Goal: Task Accomplishment & Management: Use online tool/utility

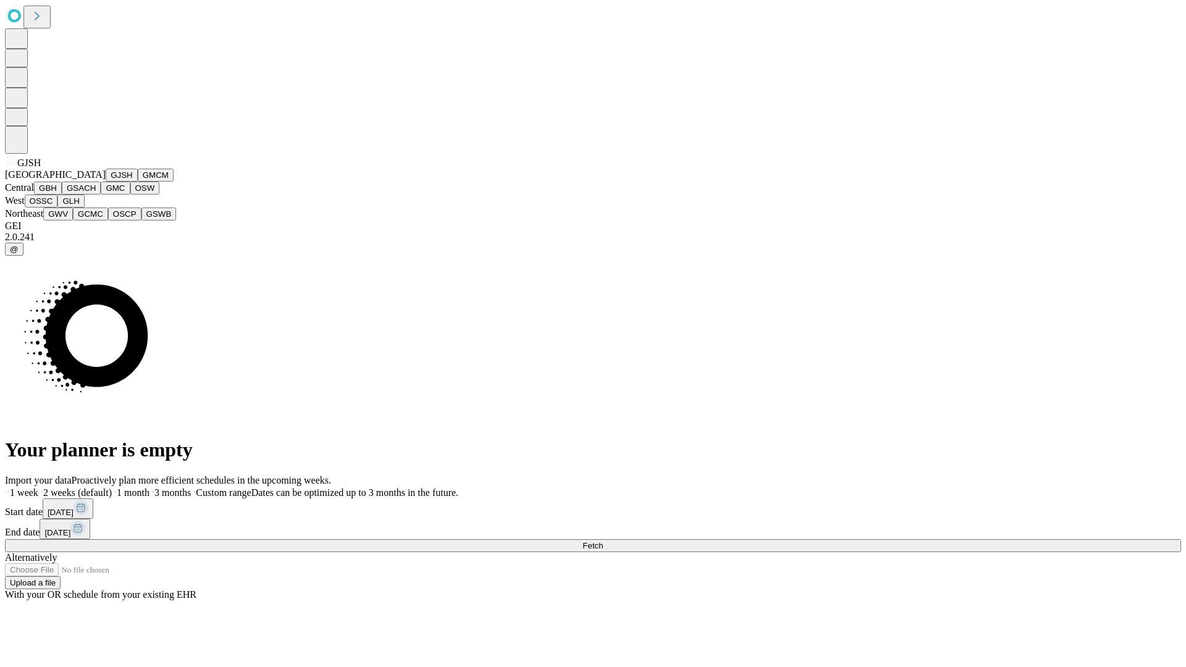
click at [106, 182] on button "GJSH" at bounding box center [122, 175] width 32 height 13
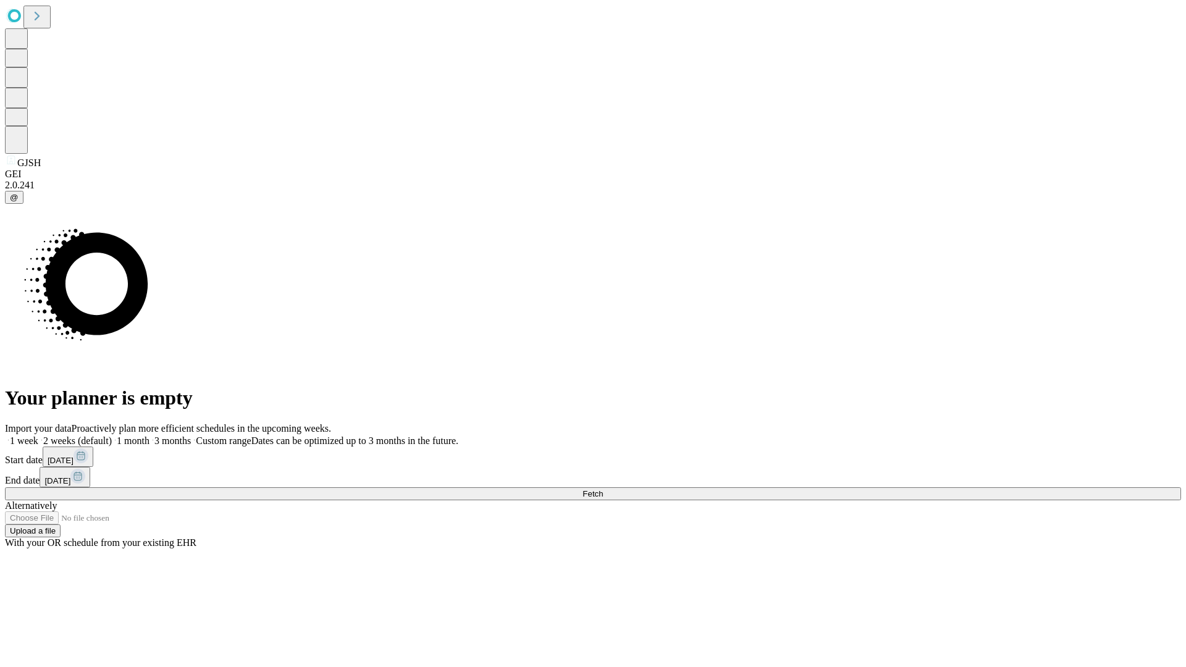
click at [149, 435] on label "1 month" at bounding box center [131, 440] width 38 height 10
click at [603, 489] on span "Fetch" at bounding box center [592, 493] width 20 height 9
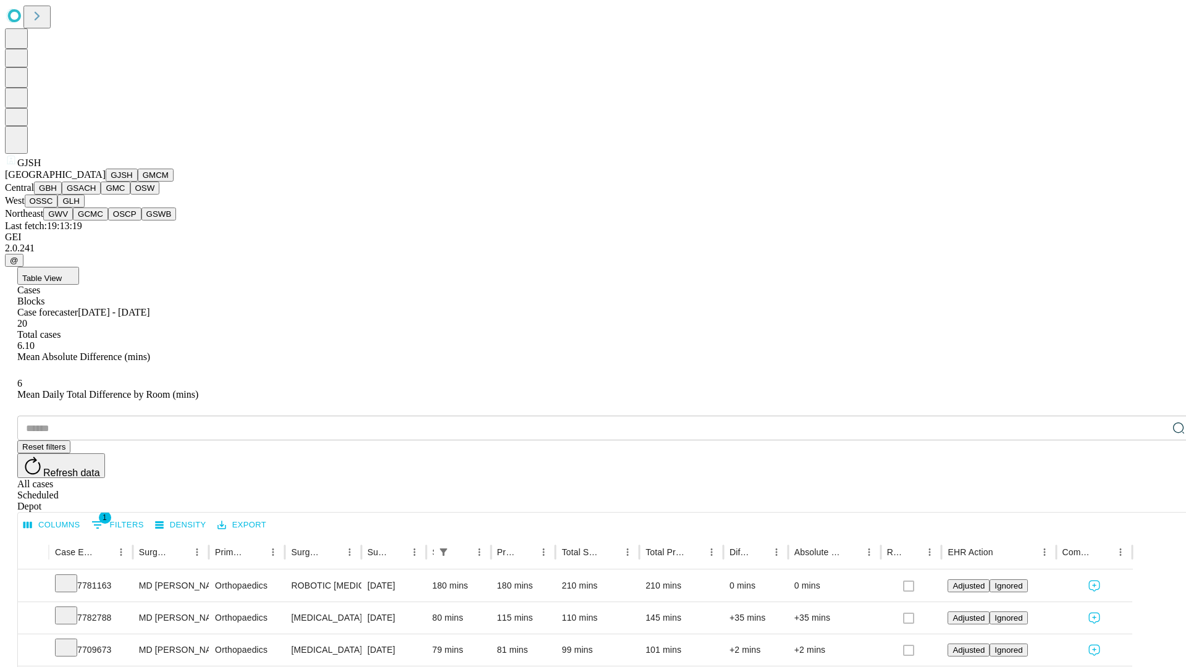
click at [138, 182] on button "GMCM" at bounding box center [156, 175] width 36 height 13
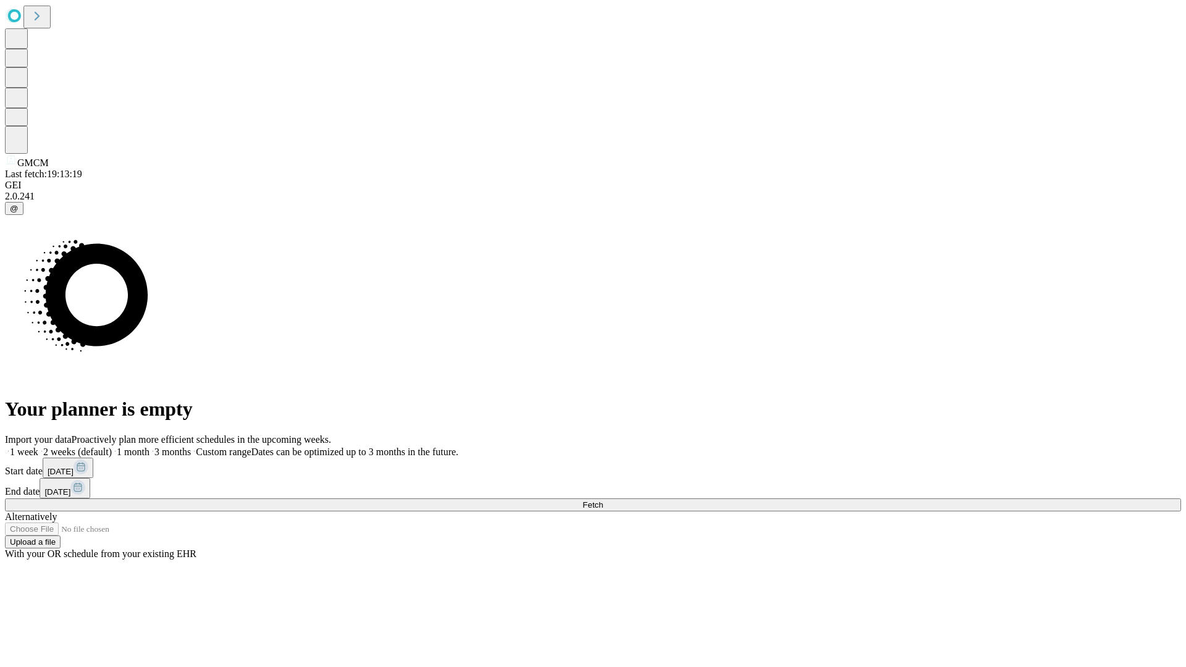
click at [603, 500] on span "Fetch" at bounding box center [592, 504] width 20 height 9
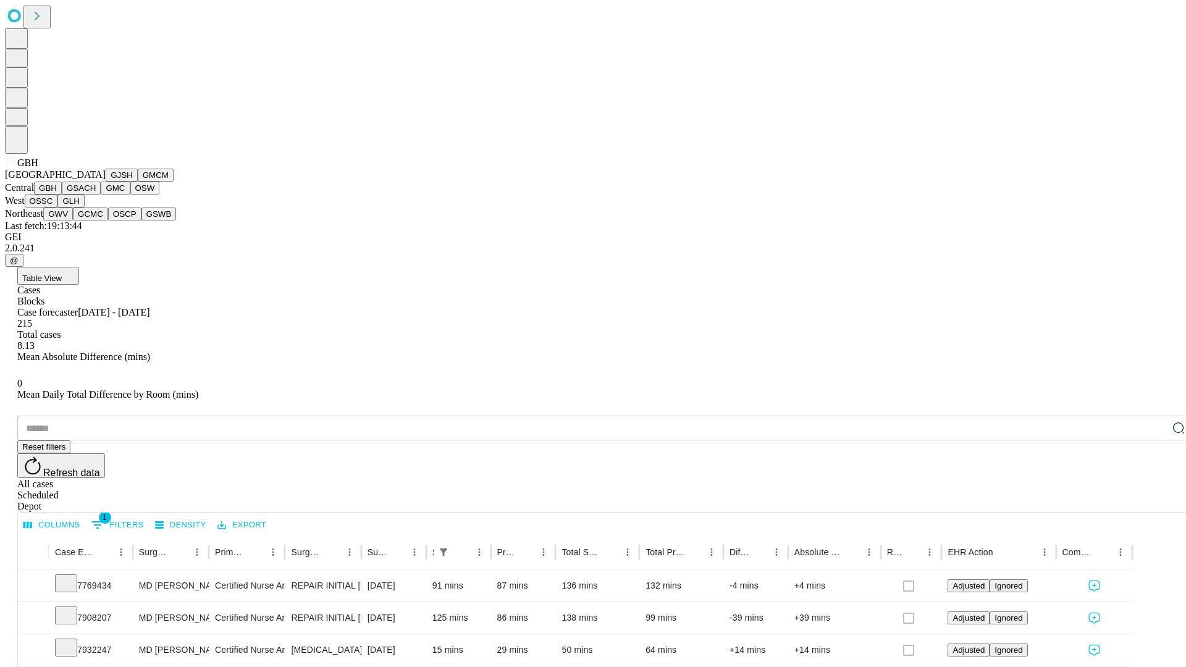
click at [96, 195] on button "GSACH" at bounding box center [81, 188] width 39 height 13
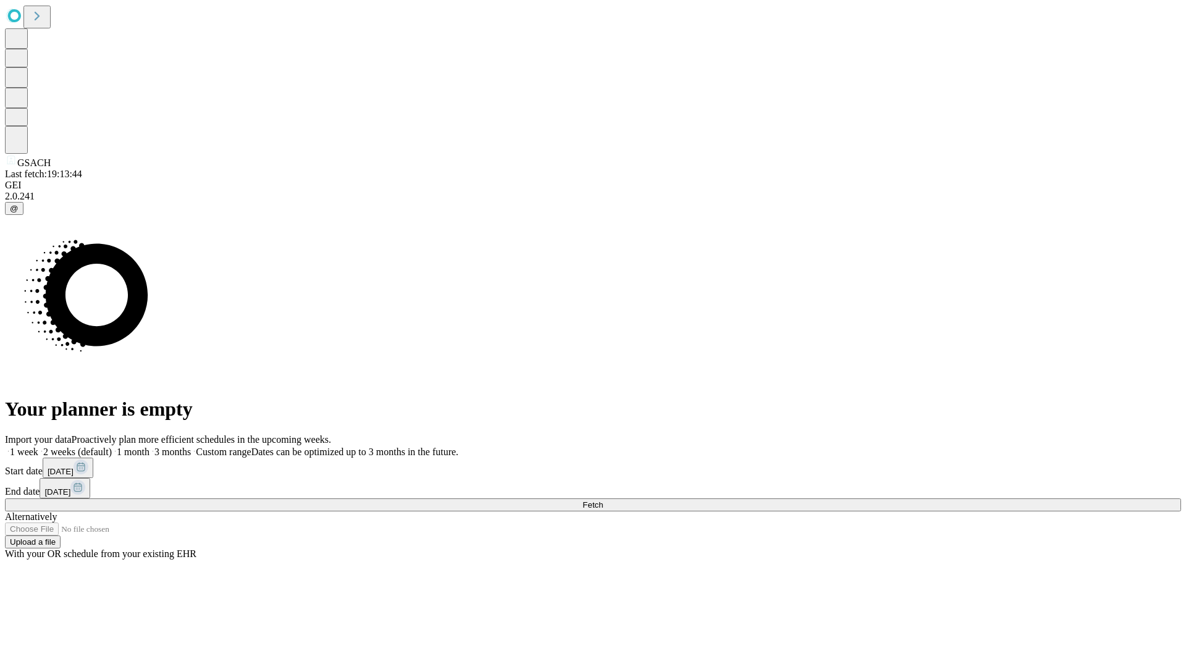
click at [149, 447] on label "1 month" at bounding box center [131, 452] width 38 height 10
click at [603, 500] on span "Fetch" at bounding box center [592, 504] width 20 height 9
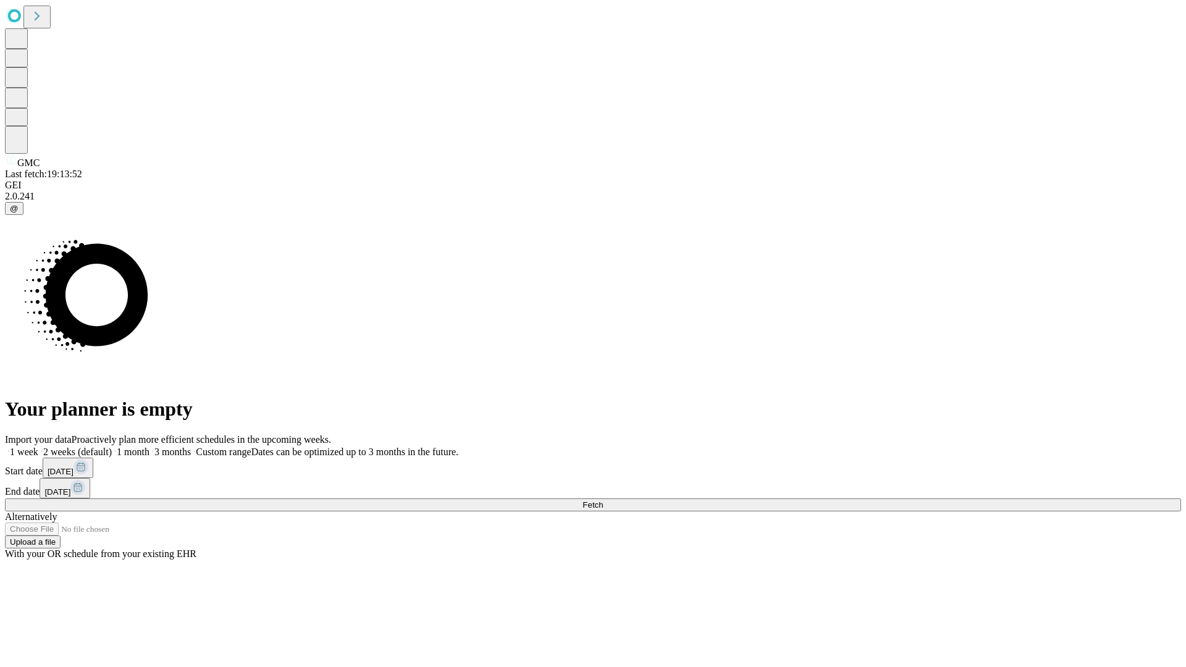
click at [149, 447] on label "1 month" at bounding box center [131, 452] width 38 height 10
click at [603, 500] on span "Fetch" at bounding box center [592, 504] width 20 height 9
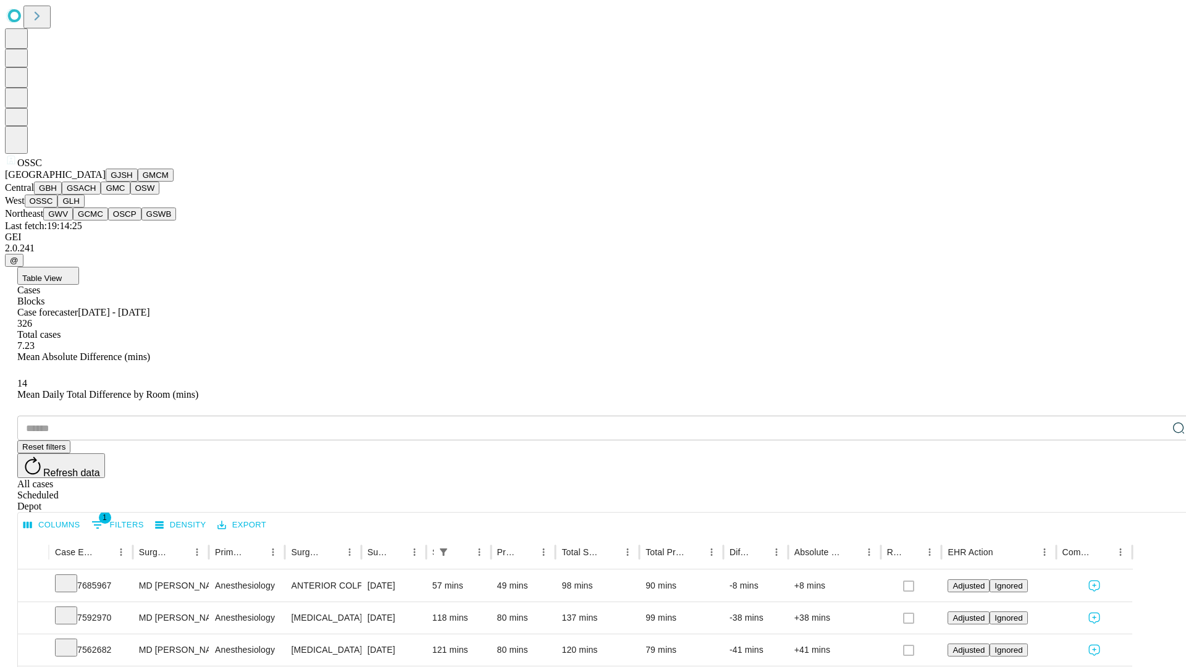
click at [84, 208] on button "GLH" at bounding box center [70, 201] width 27 height 13
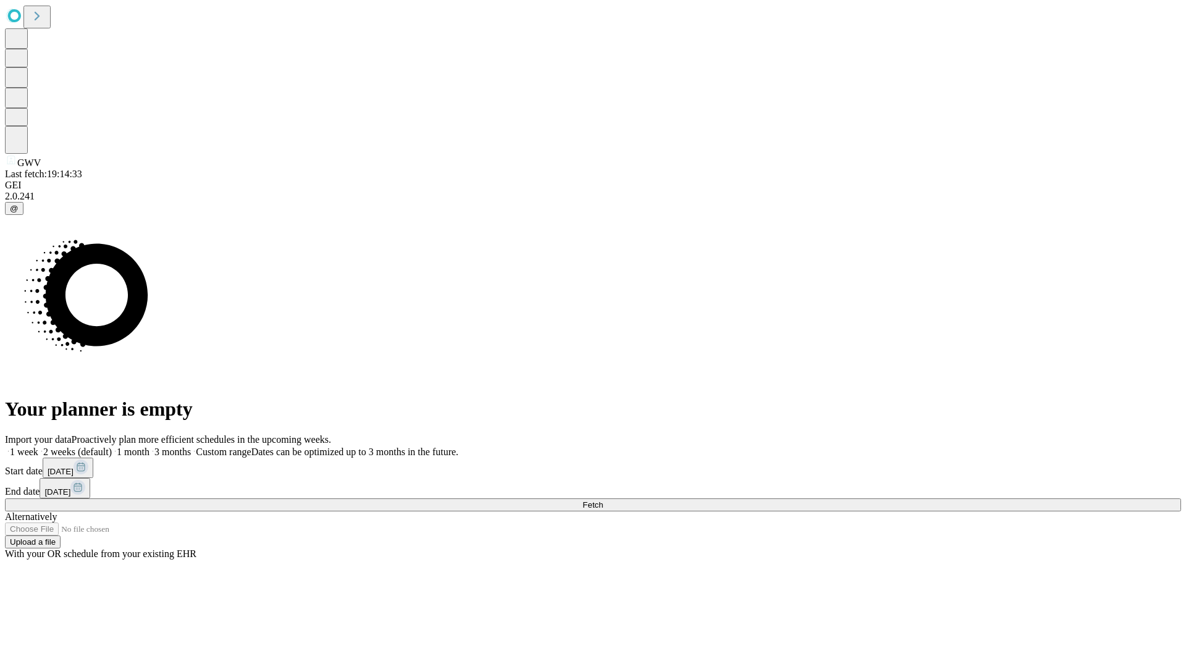
click at [603, 500] on span "Fetch" at bounding box center [592, 504] width 20 height 9
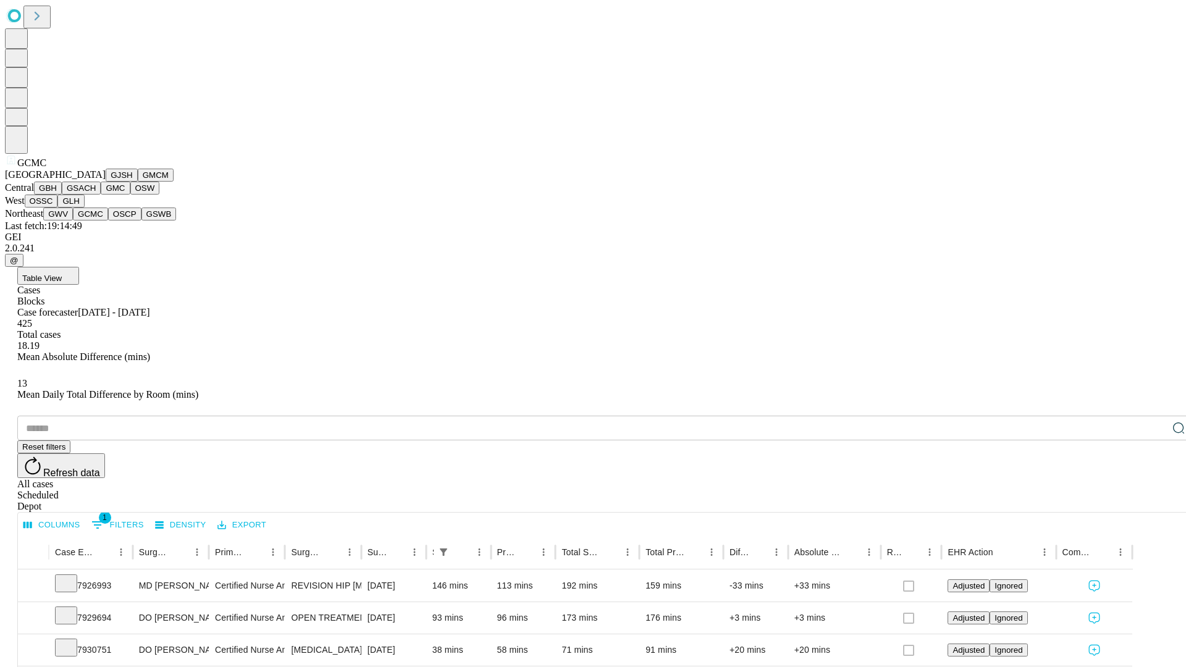
click at [108, 220] on button "OSCP" at bounding box center [124, 214] width 33 height 13
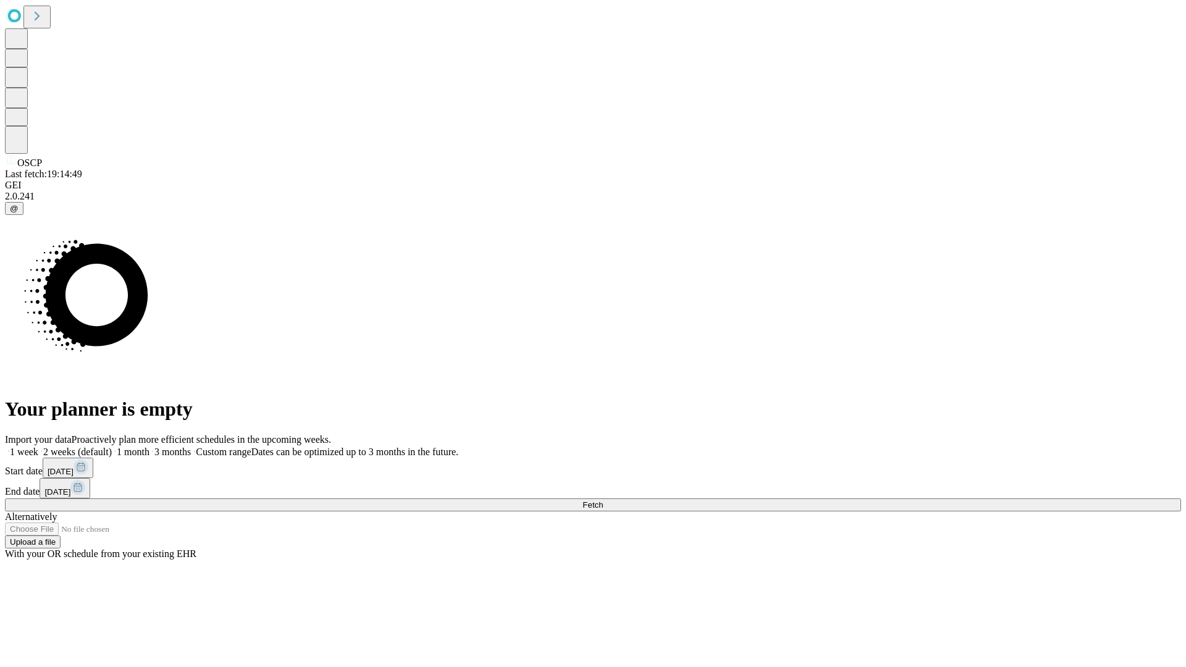
click at [149, 447] on label "1 month" at bounding box center [131, 452] width 38 height 10
click at [603, 500] on span "Fetch" at bounding box center [592, 504] width 20 height 9
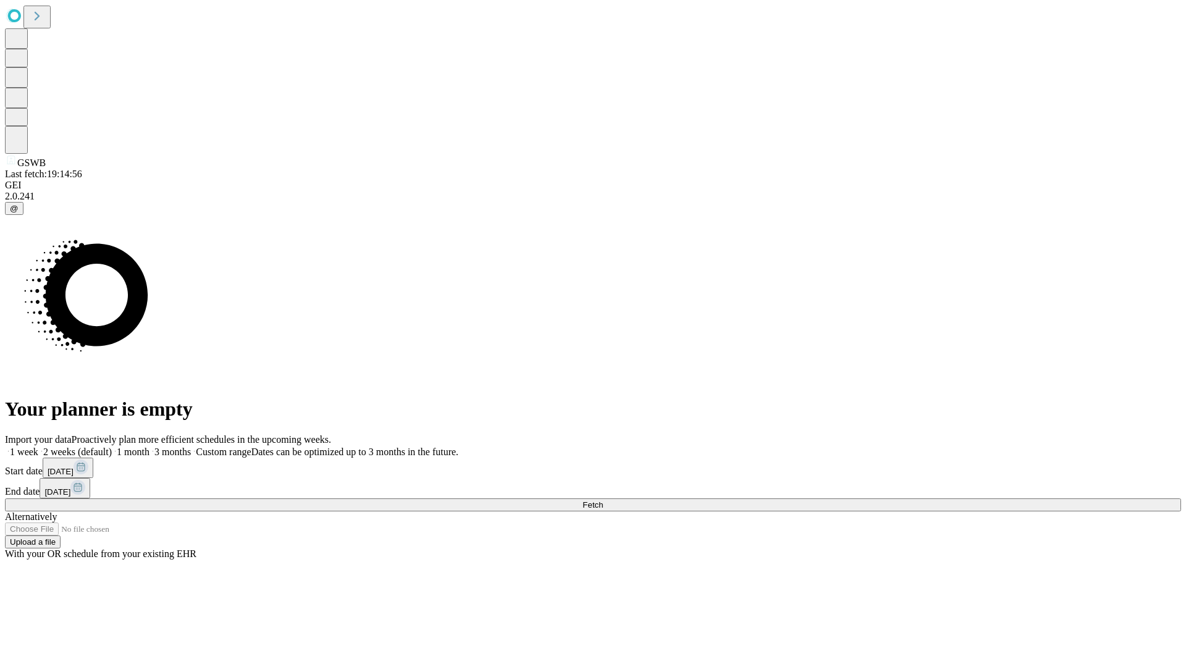
click at [603, 500] on span "Fetch" at bounding box center [592, 504] width 20 height 9
